Goal: Task Accomplishment & Management: Manage account settings

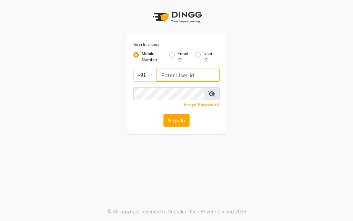
type input "9664374351"
click at [181, 122] on button "Sign In" at bounding box center [176, 120] width 26 height 13
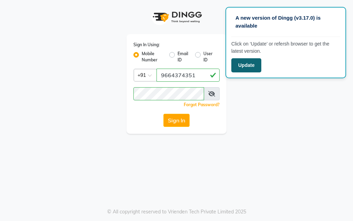
click at [244, 63] on button "Update" at bounding box center [246, 65] width 30 height 14
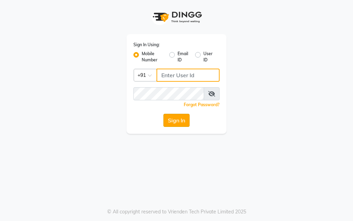
type input "9664374351"
click at [179, 119] on button "Sign In" at bounding box center [176, 120] width 26 height 13
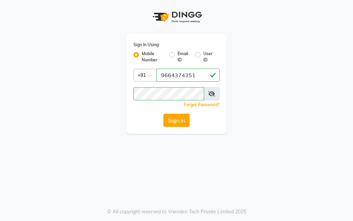
click at [169, 115] on button "Sign In" at bounding box center [176, 120] width 26 height 13
click at [168, 118] on button "Sign In" at bounding box center [176, 120] width 26 height 13
